Goal: Task Accomplishment & Management: Manage account settings

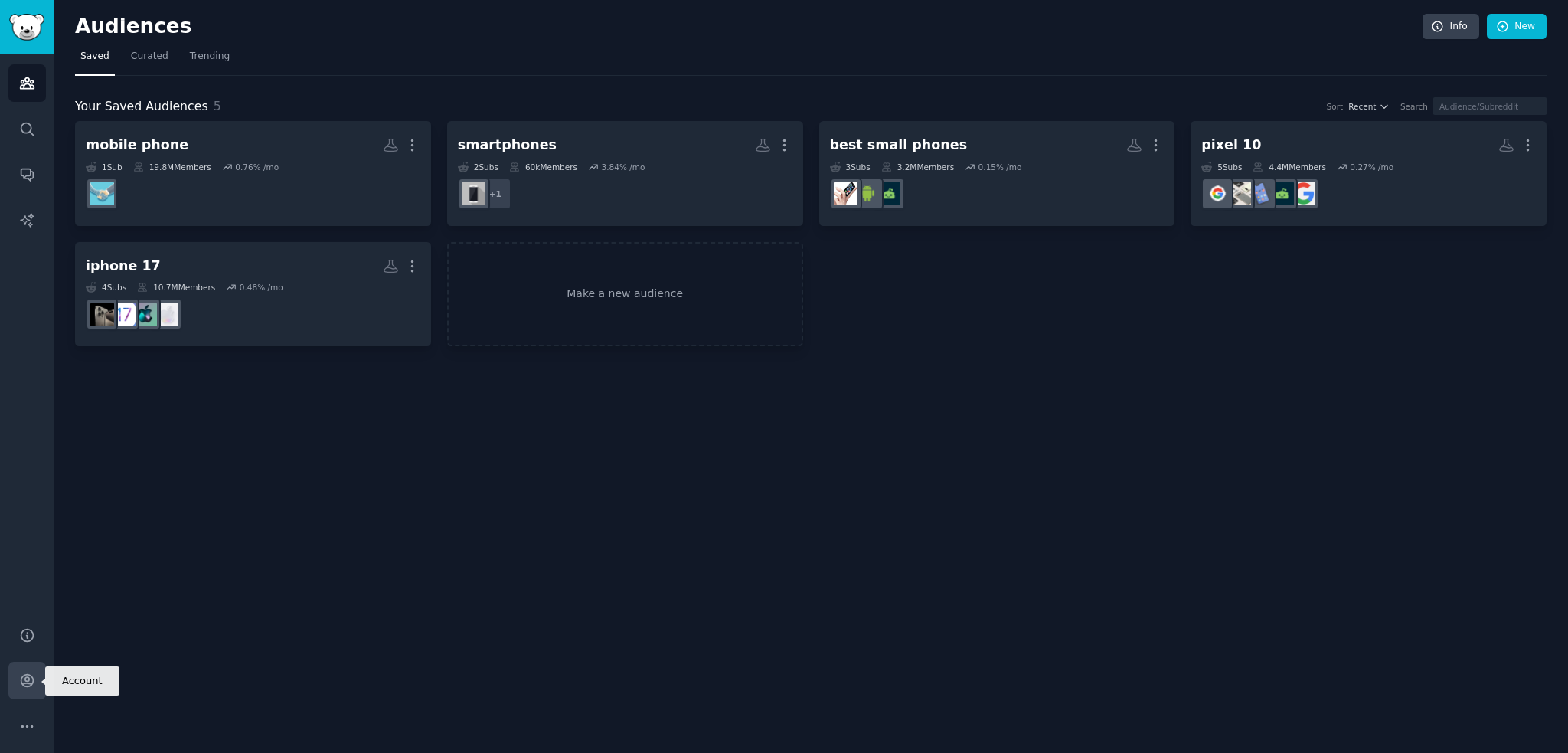
click at [25, 677] on icon "Sidebar" at bounding box center [27, 681] width 12 height 12
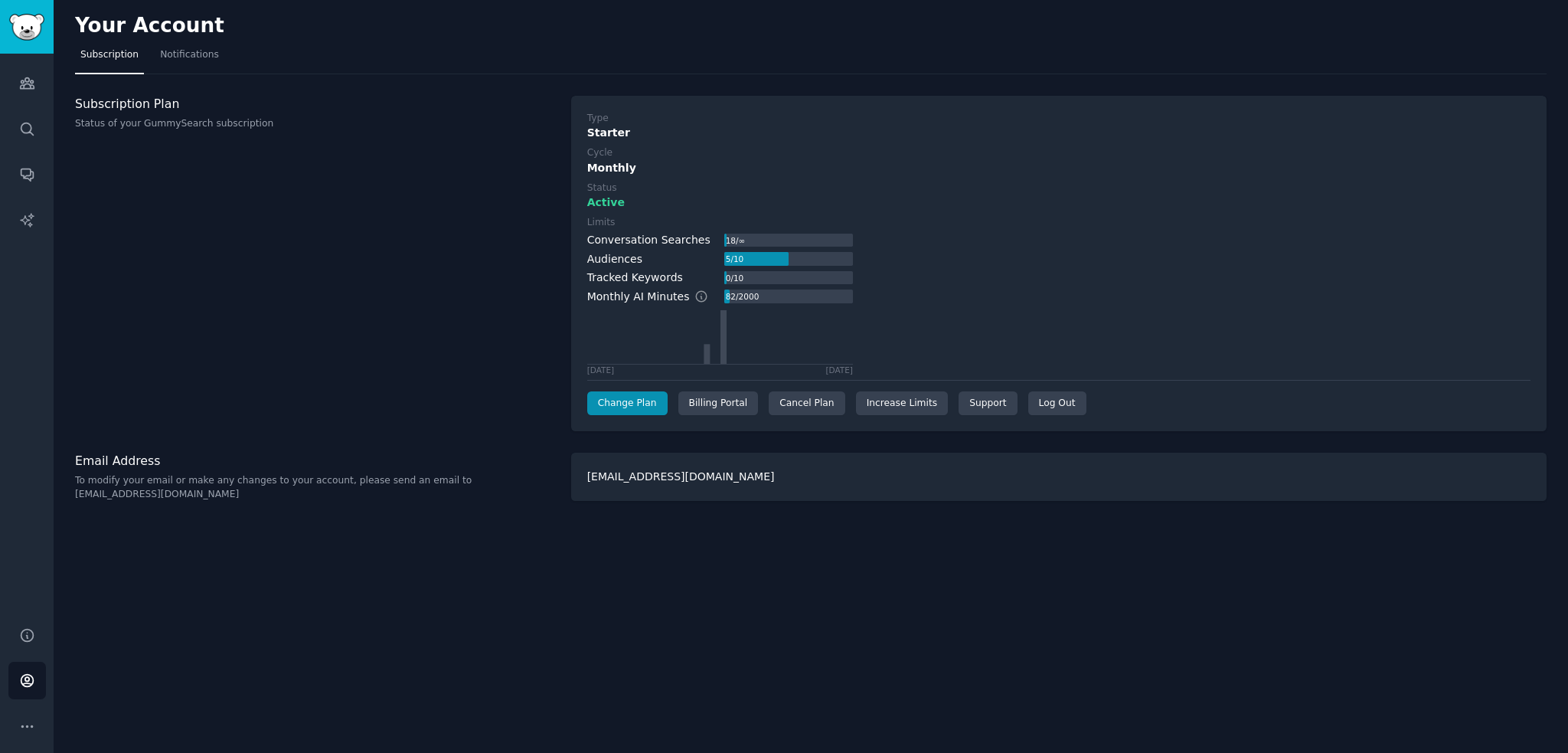
click at [202, 122] on p "Status of your GummySearch subscription" at bounding box center [315, 124] width 480 height 14
drag, startPoint x: 129, startPoint y: 109, endPoint x: 130, endPoint y: 101, distance: 8.1
click at [129, 107] on h3 "Subscription Plan" at bounding box center [315, 104] width 480 height 16
click at [129, 98] on h3 "Subscription Plan" at bounding box center [315, 104] width 480 height 16
click at [805, 409] on div "Cancel Plan" at bounding box center [806, 403] width 76 height 24
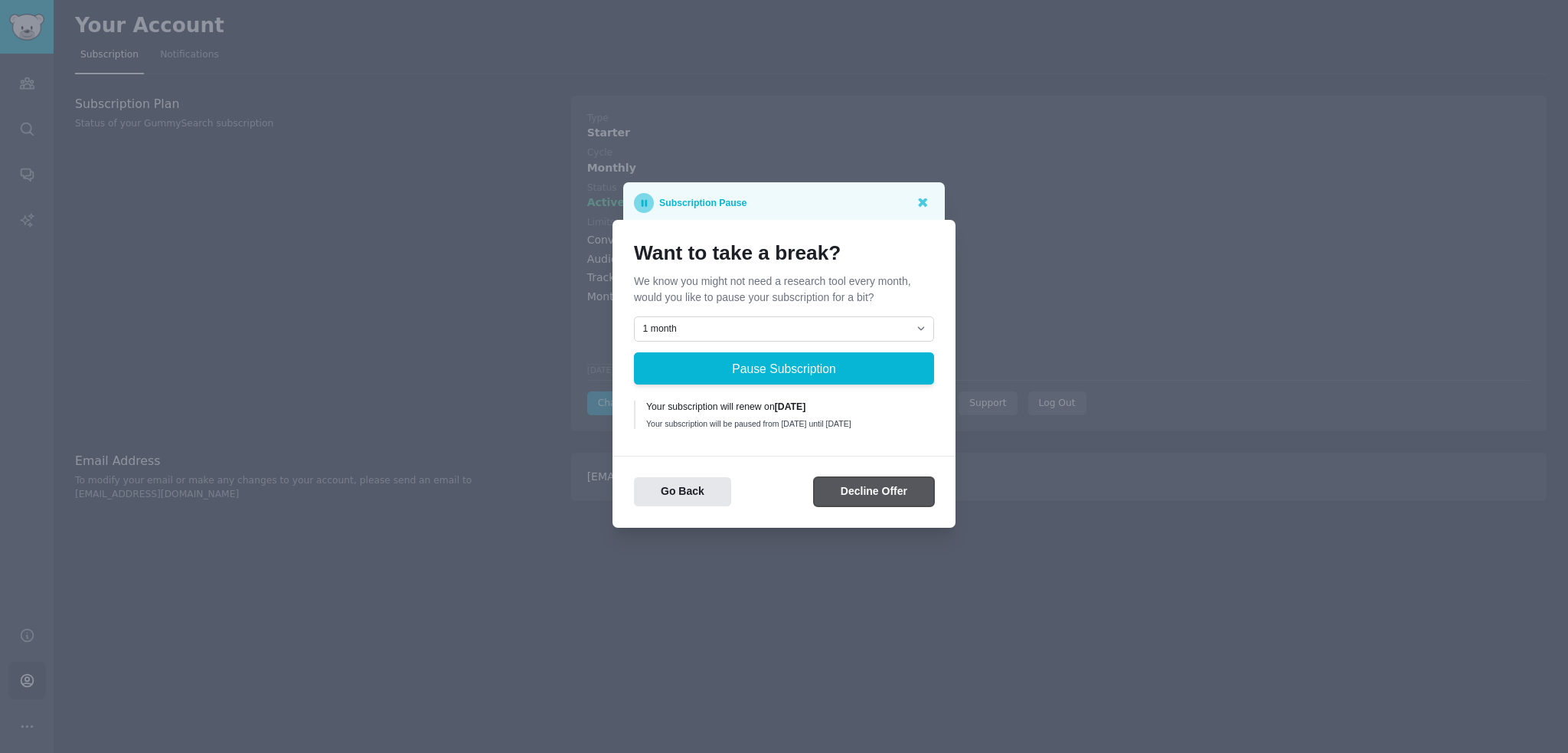
click at [854, 500] on button "Decline Offer" at bounding box center [874, 492] width 120 height 30
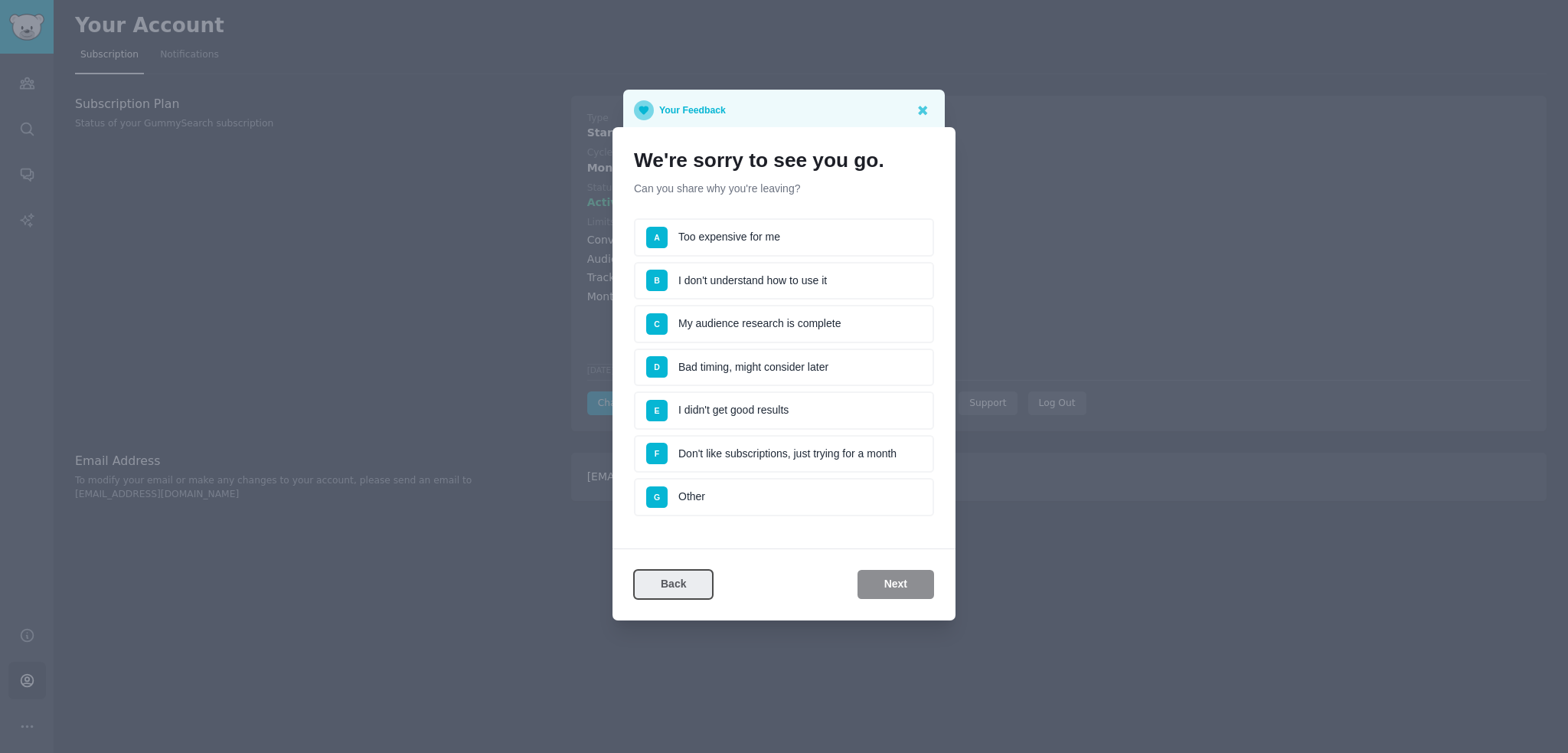
click at [694, 582] on button "Back" at bounding box center [673, 584] width 79 height 30
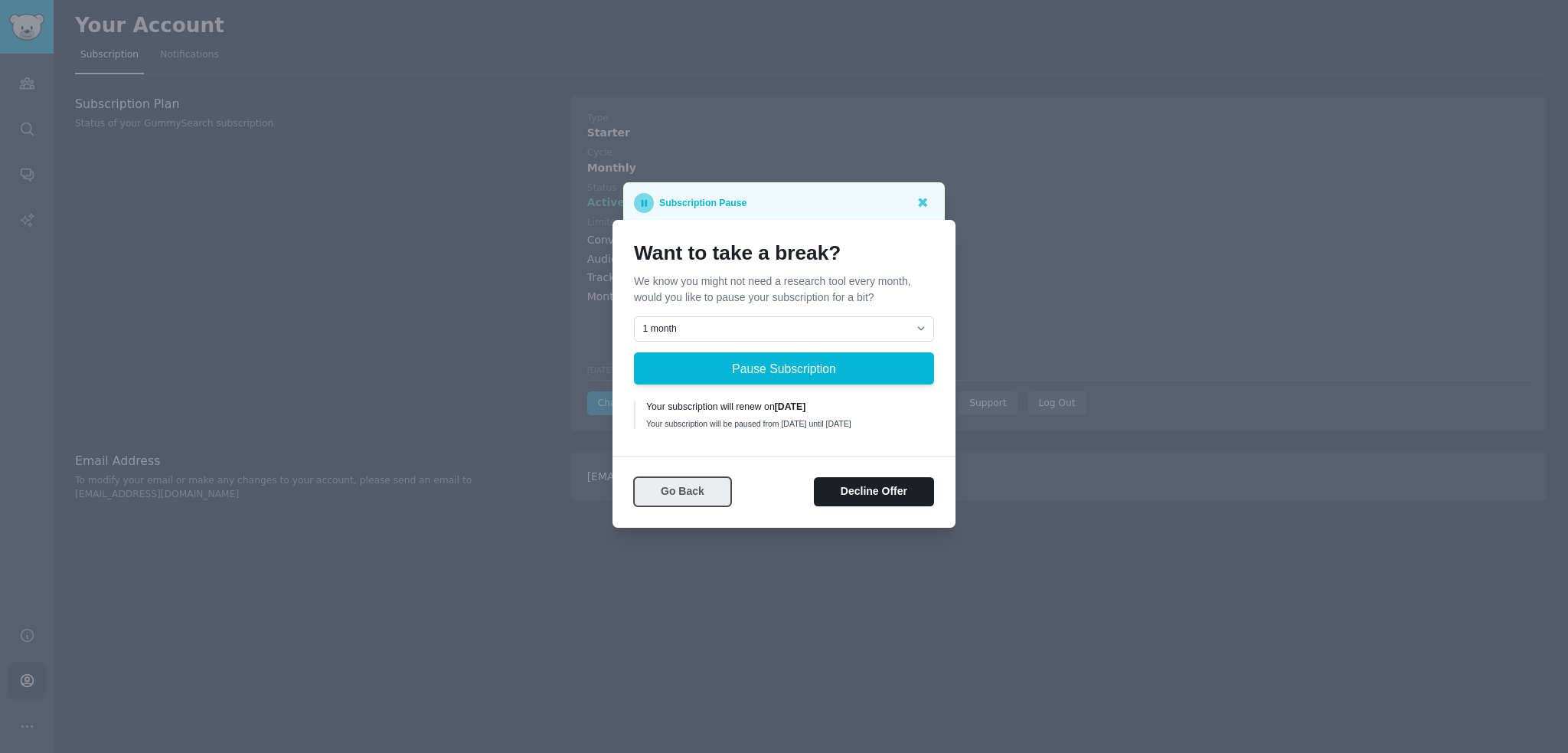
click at [692, 505] on button "Go Back" at bounding box center [682, 492] width 98 height 30
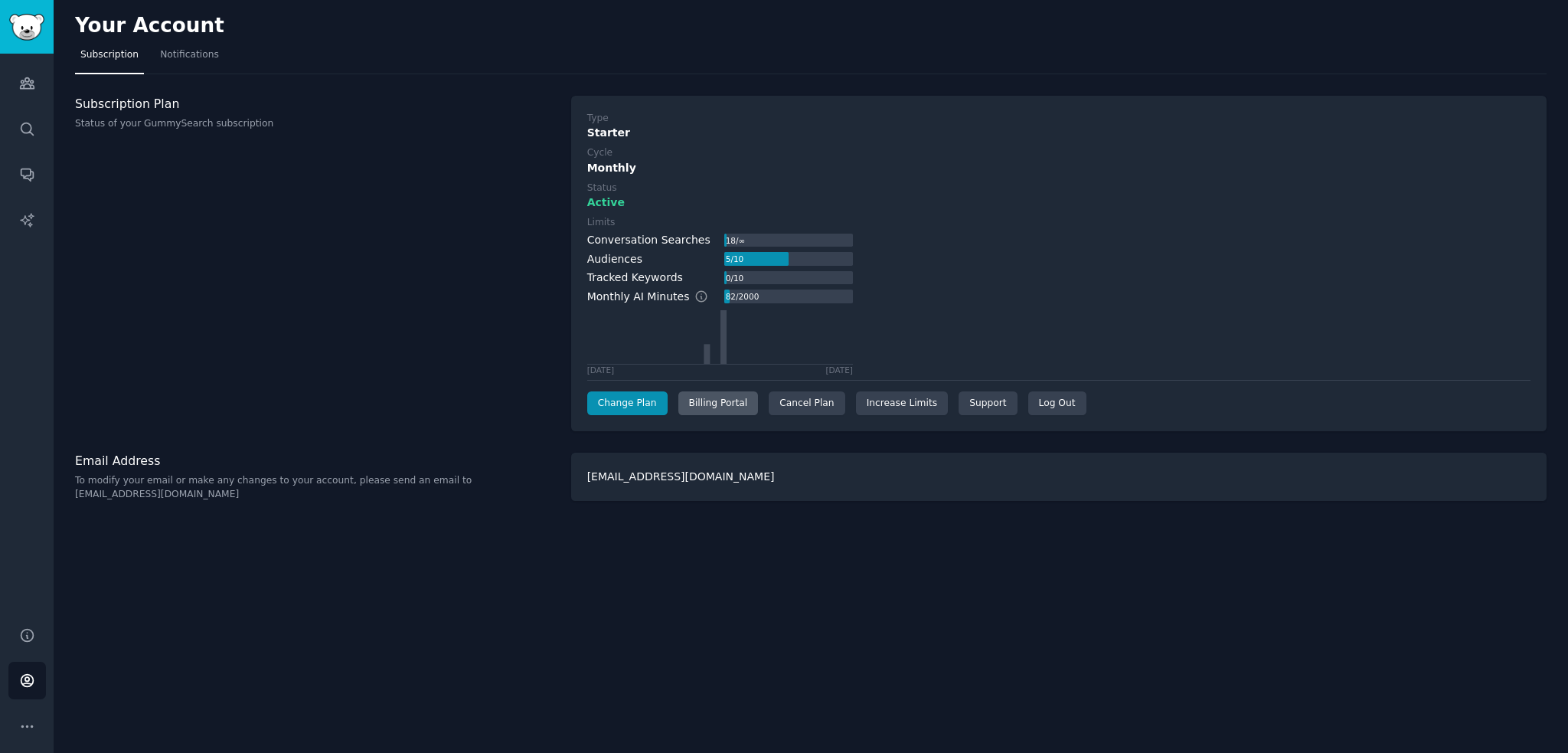
click at [721, 405] on div "Billing Portal" at bounding box center [718, 403] width 80 height 24
